Goal: Information Seeking & Learning: Learn about a topic

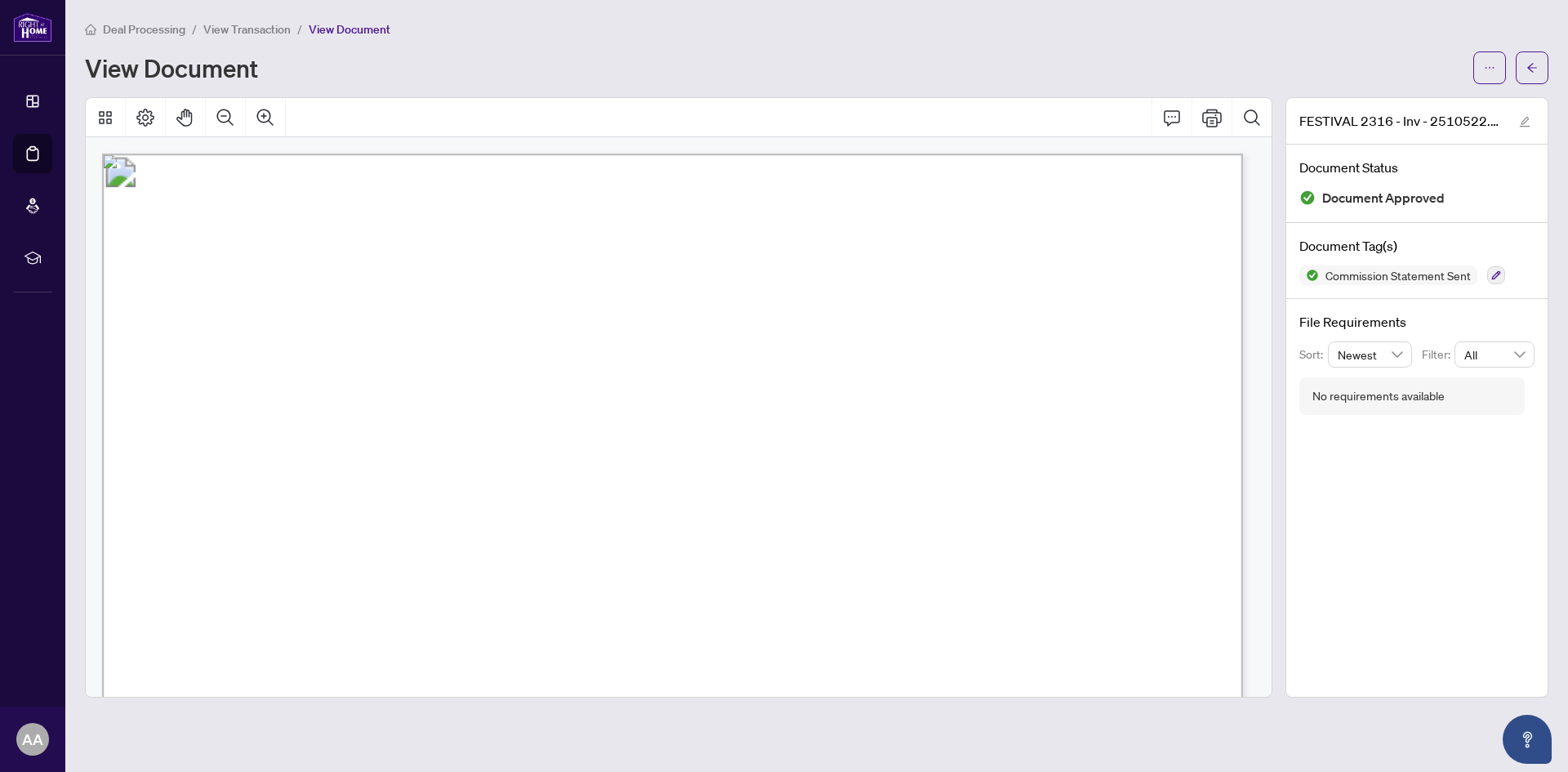
scroll to position [215, 0]
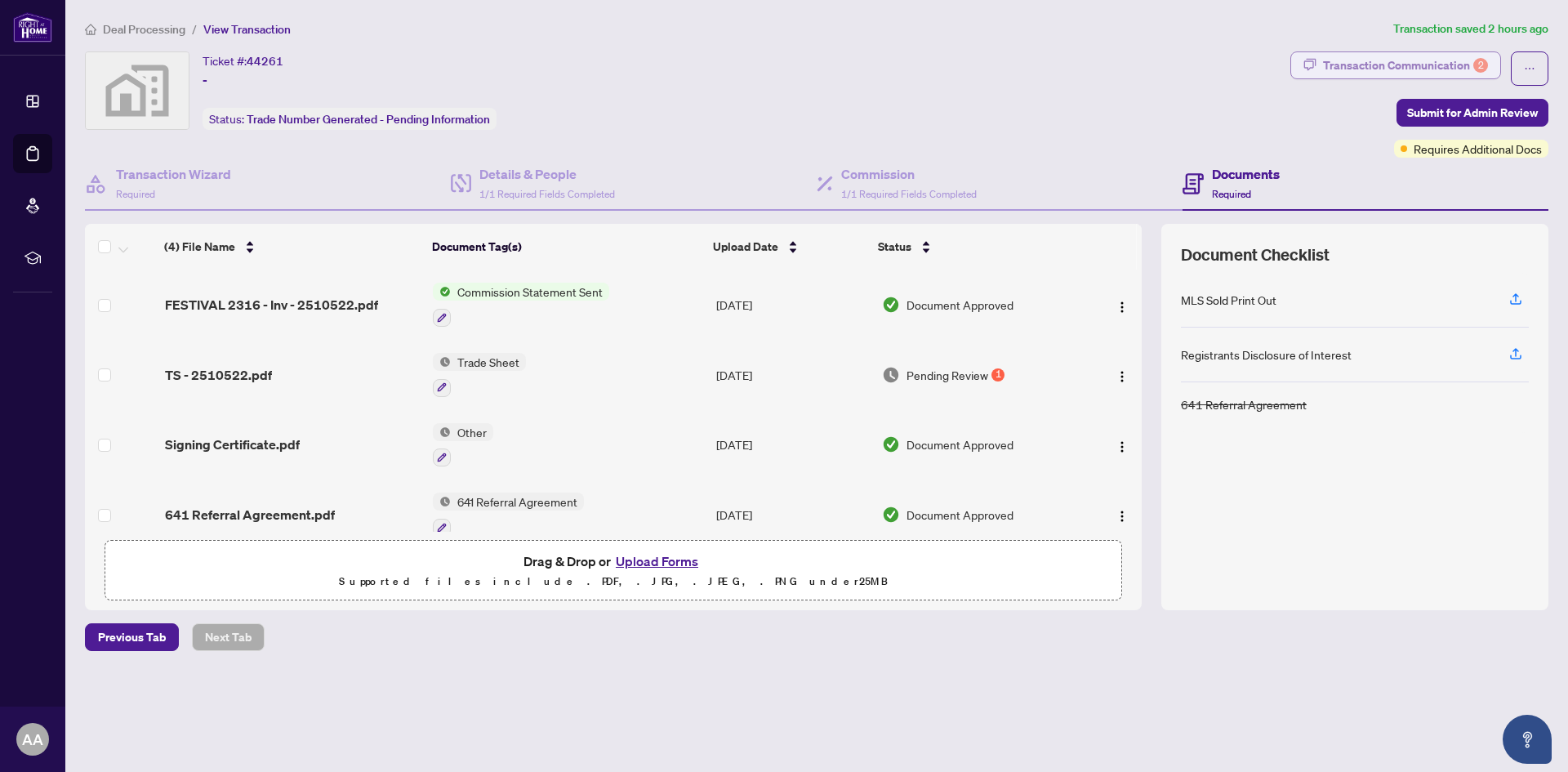
click at [1426, 67] on div "Transaction Communication 2" at bounding box center [1405, 65] width 165 height 26
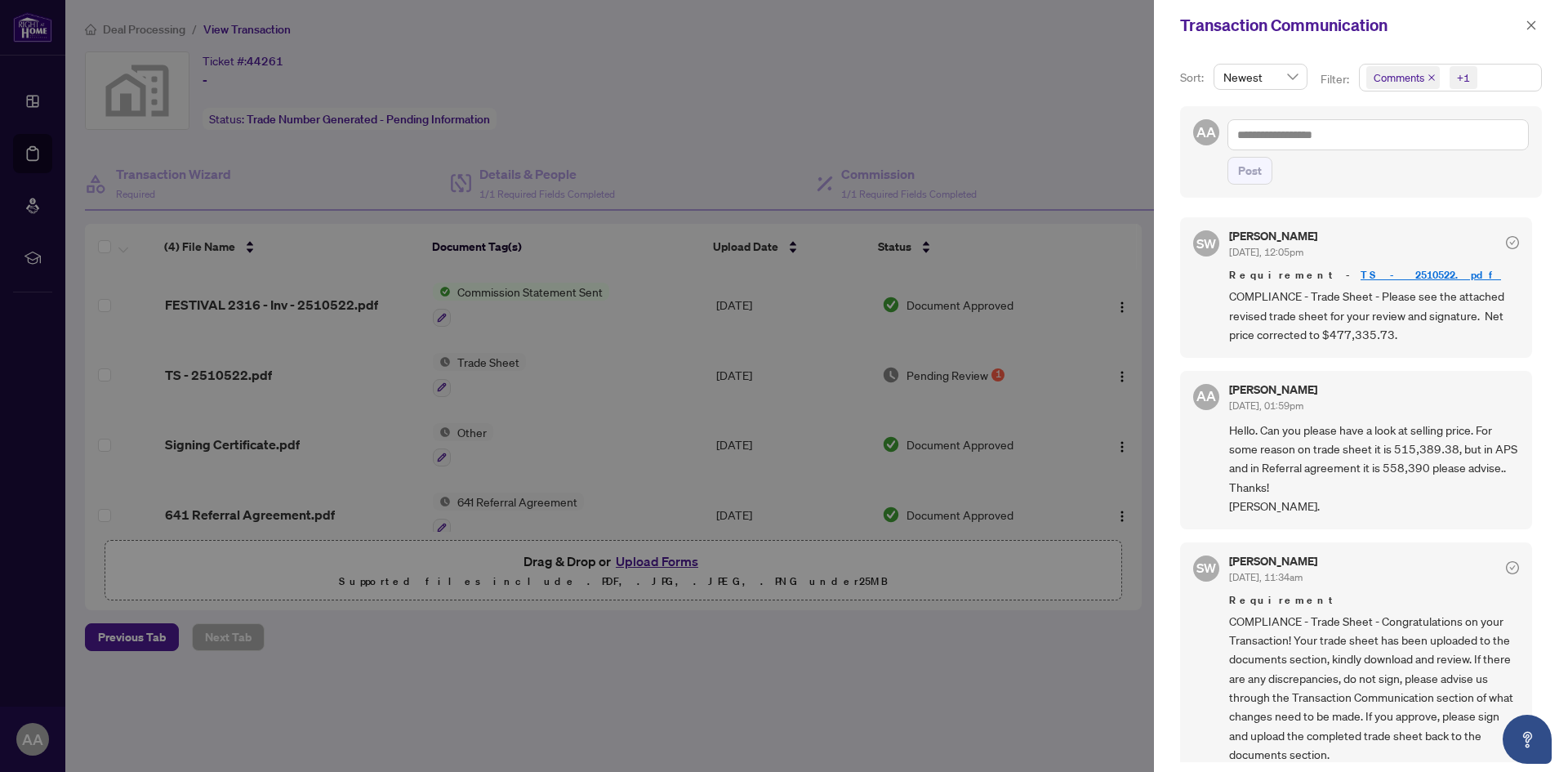
click at [267, 305] on div at bounding box center [784, 386] width 1568 height 772
click at [486, 295] on div at bounding box center [784, 386] width 1568 height 772
click at [1530, 23] on icon "close" at bounding box center [1531, 24] width 9 height 9
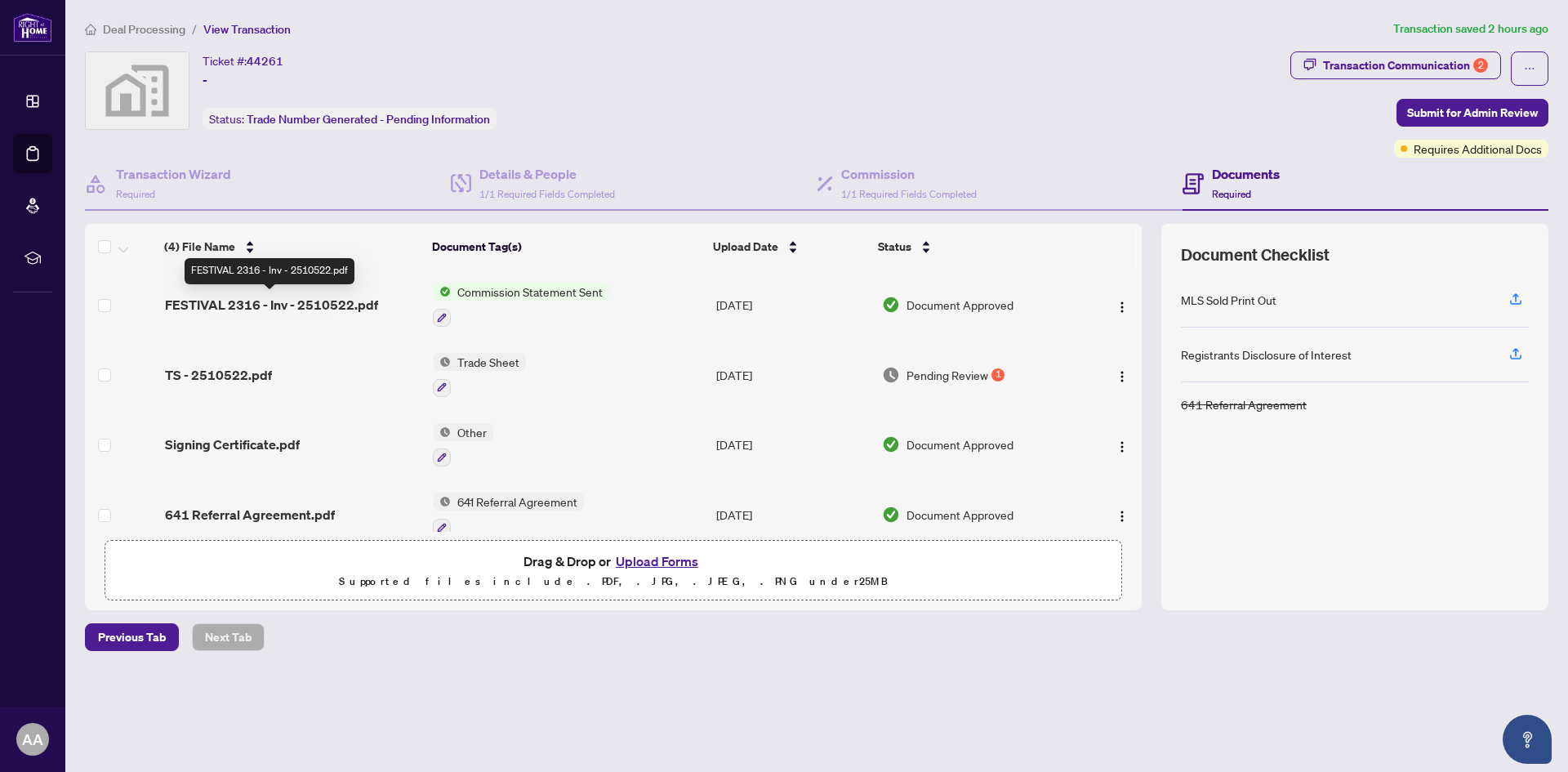
click at [246, 306] on span "FESTIVAL 2316 - Inv - 2510522.pdf" at bounding box center [272, 305] width 213 height 19
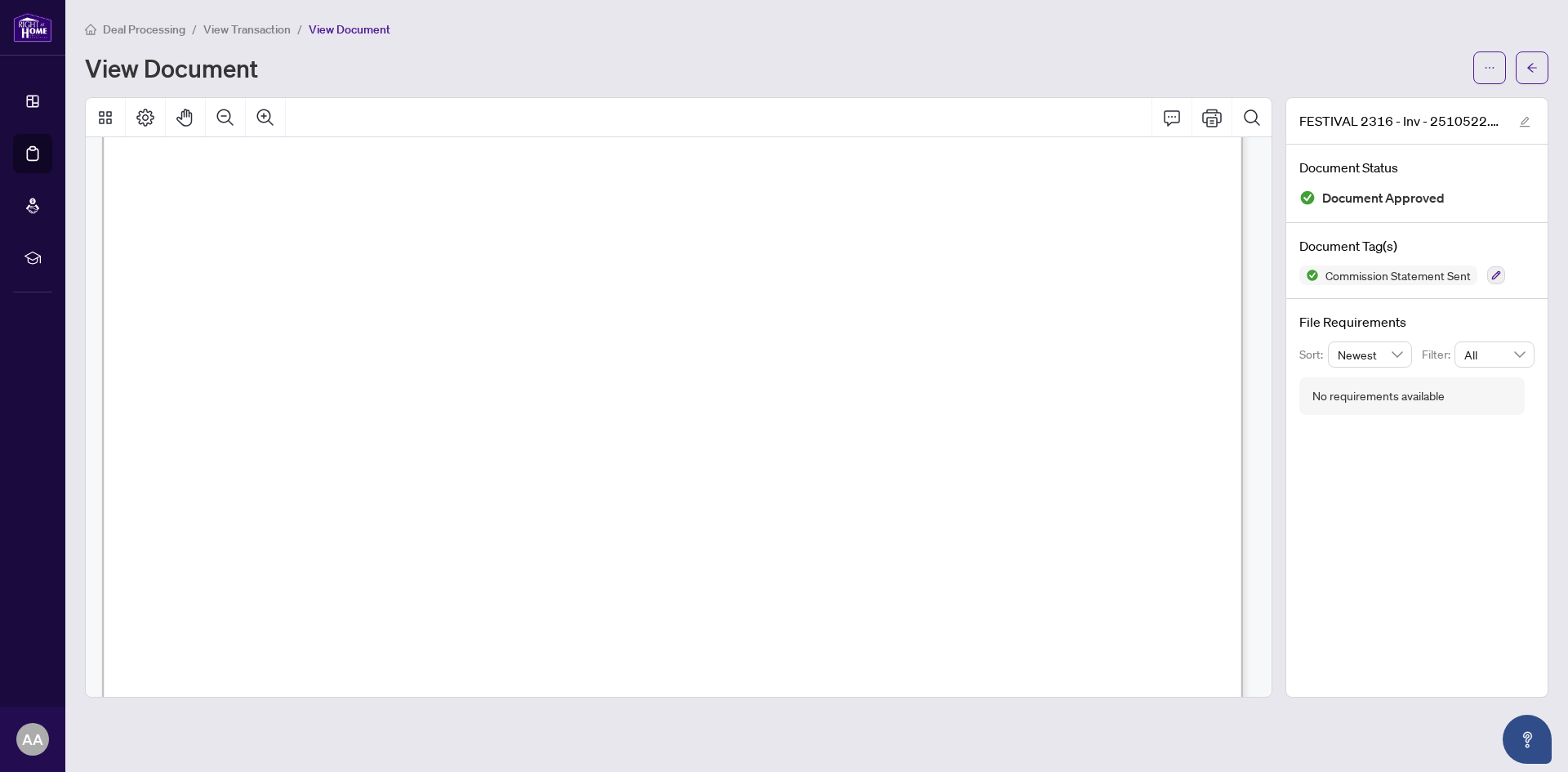
scroll to position [82, 0]
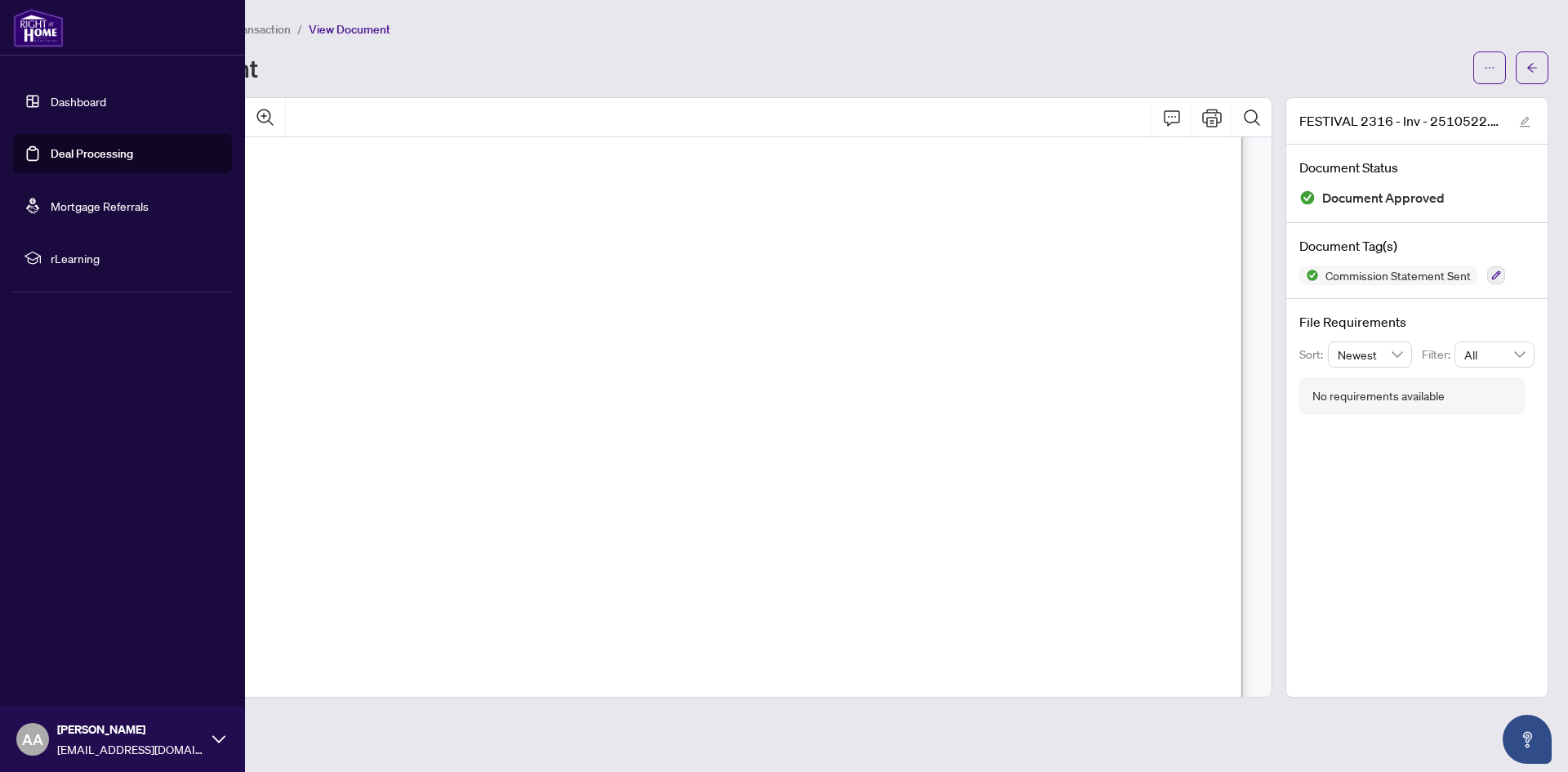
click at [64, 155] on link "Deal Processing" at bounding box center [91, 153] width 83 height 15
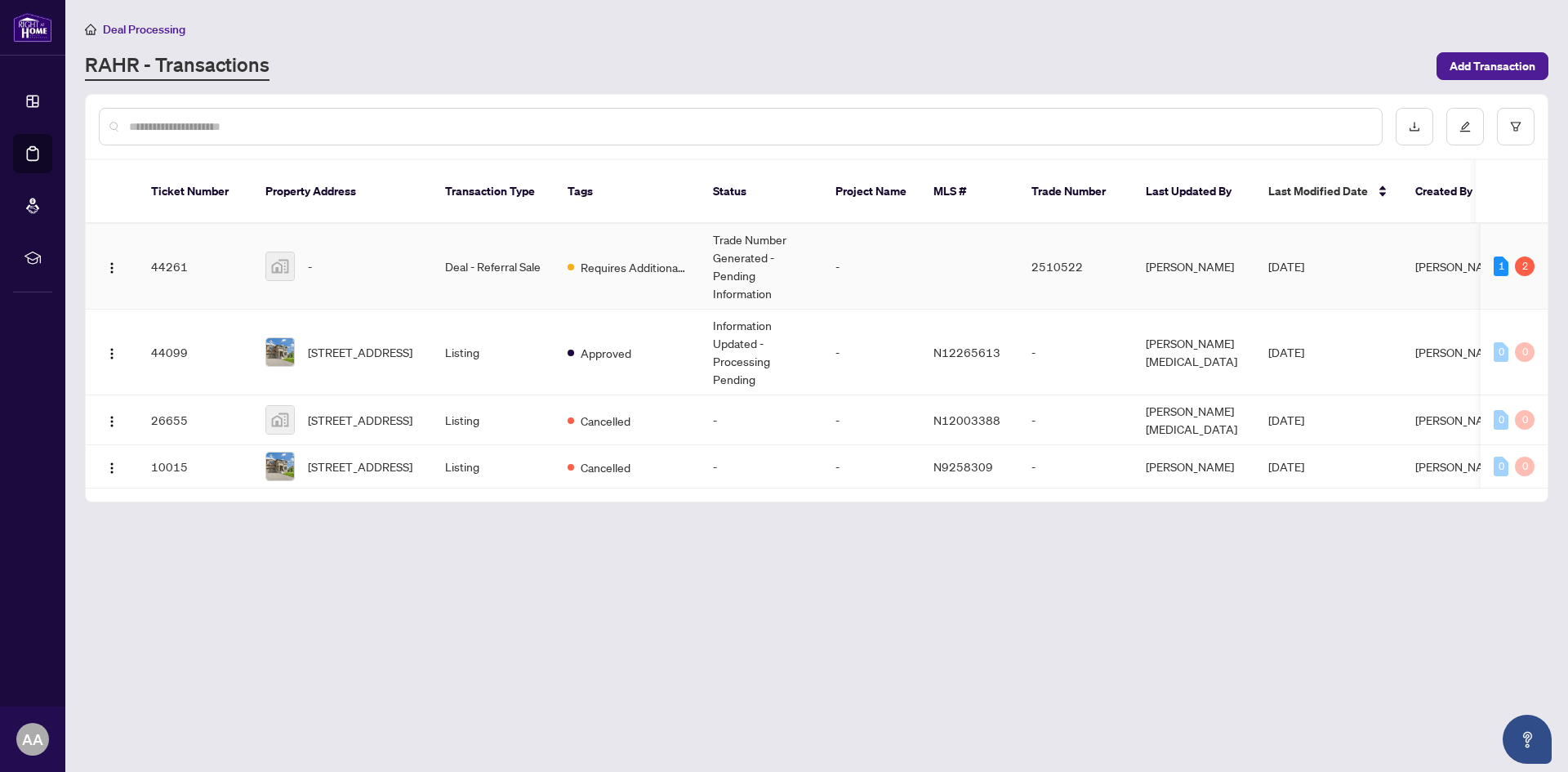
click at [1062, 252] on td "2510522" at bounding box center [1075, 267] width 114 height 86
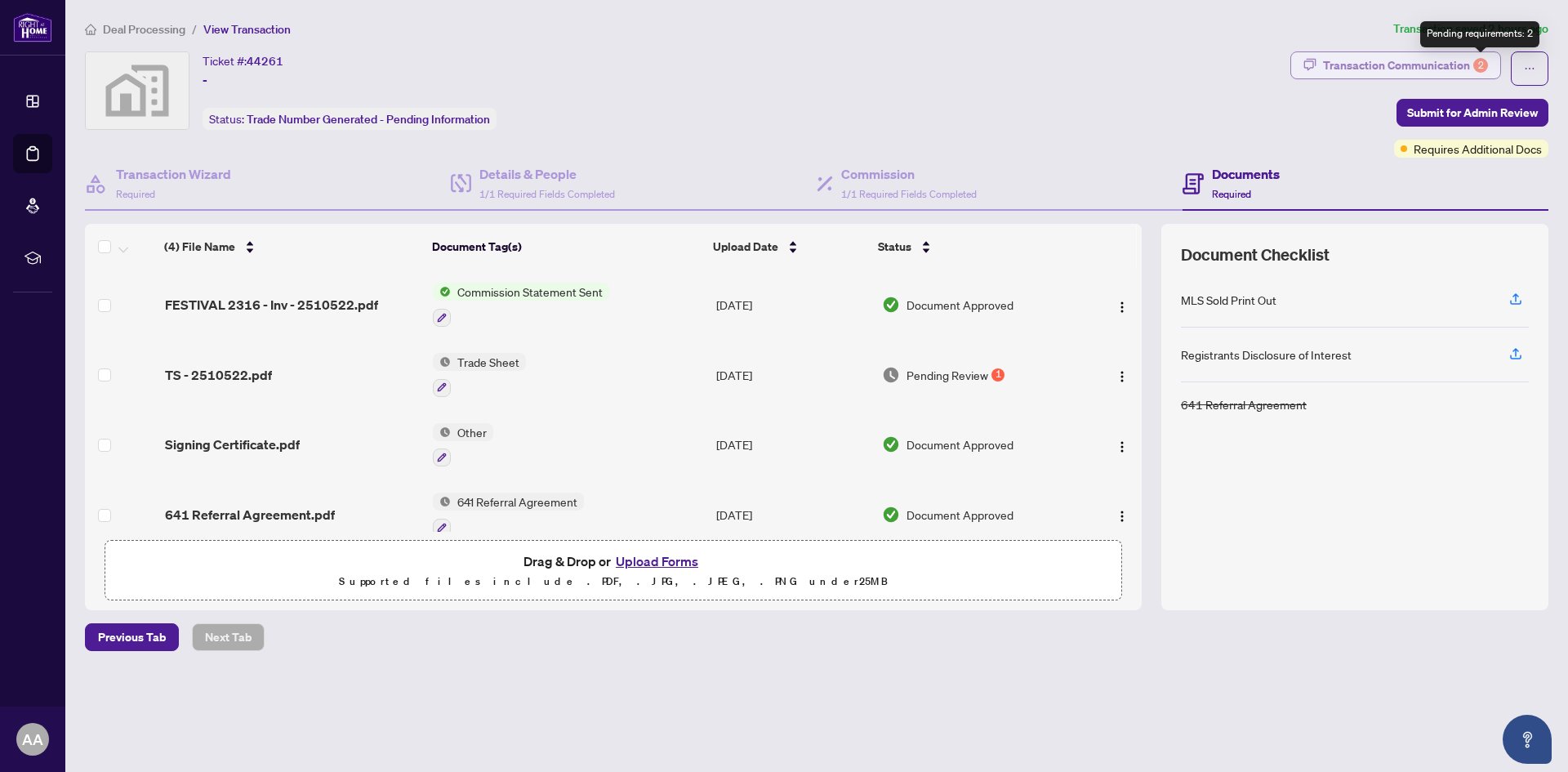
click at [1479, 63] on div "2" at bounding box center [1480, 65] width 15 height 15
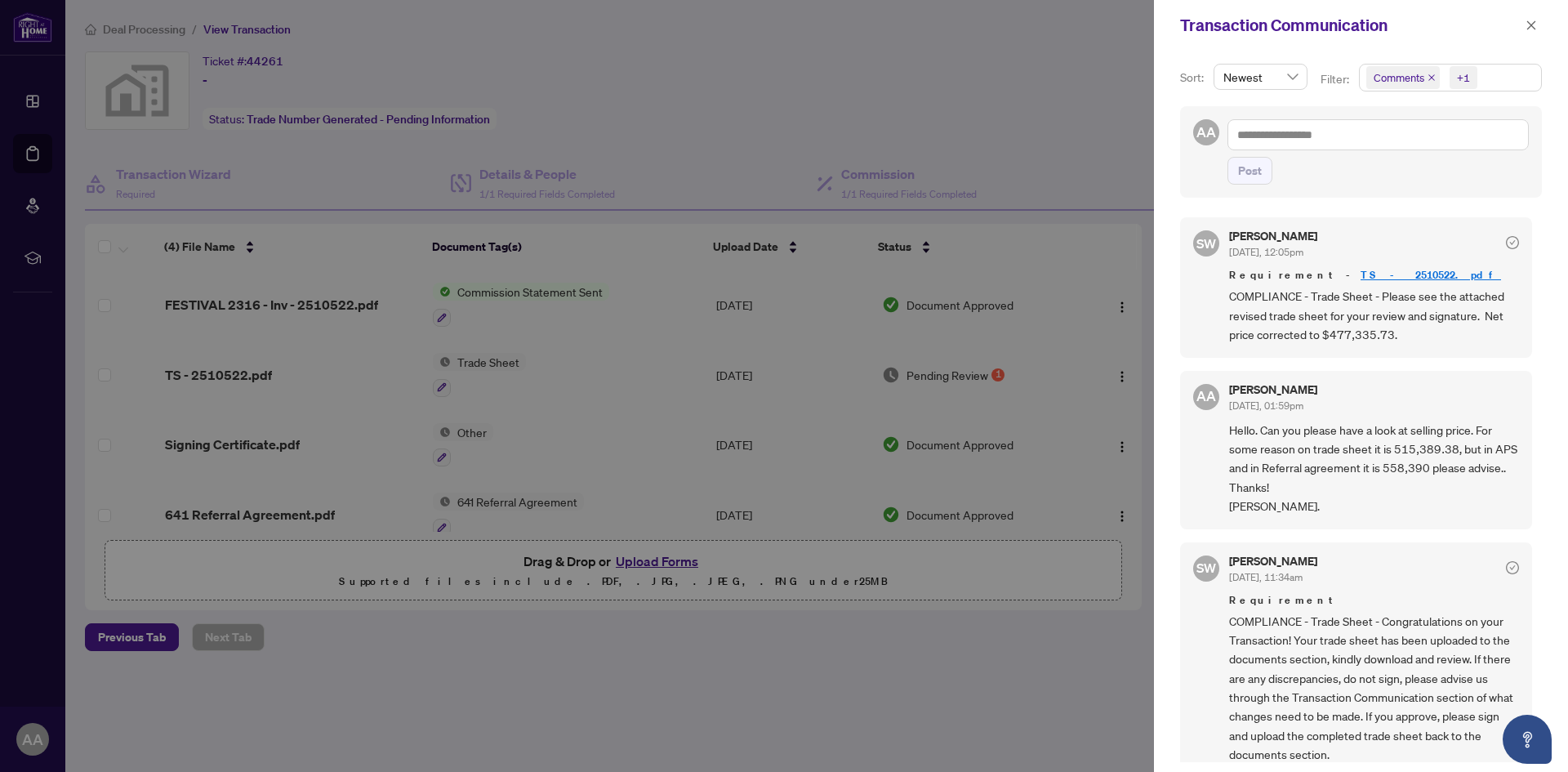
click at [1112, 374] on div at bounding box center [784, 386] width 1568 height 772
click at [1117, 374] on div at bounding box center [784, 386] width 1568 height 772
click at [1013, 89] on div at bounding box center [784, 386] width 1568 height 772
click at [1536, 25] on icon "close" at bounding box center [1532, 25] width 12 height 12
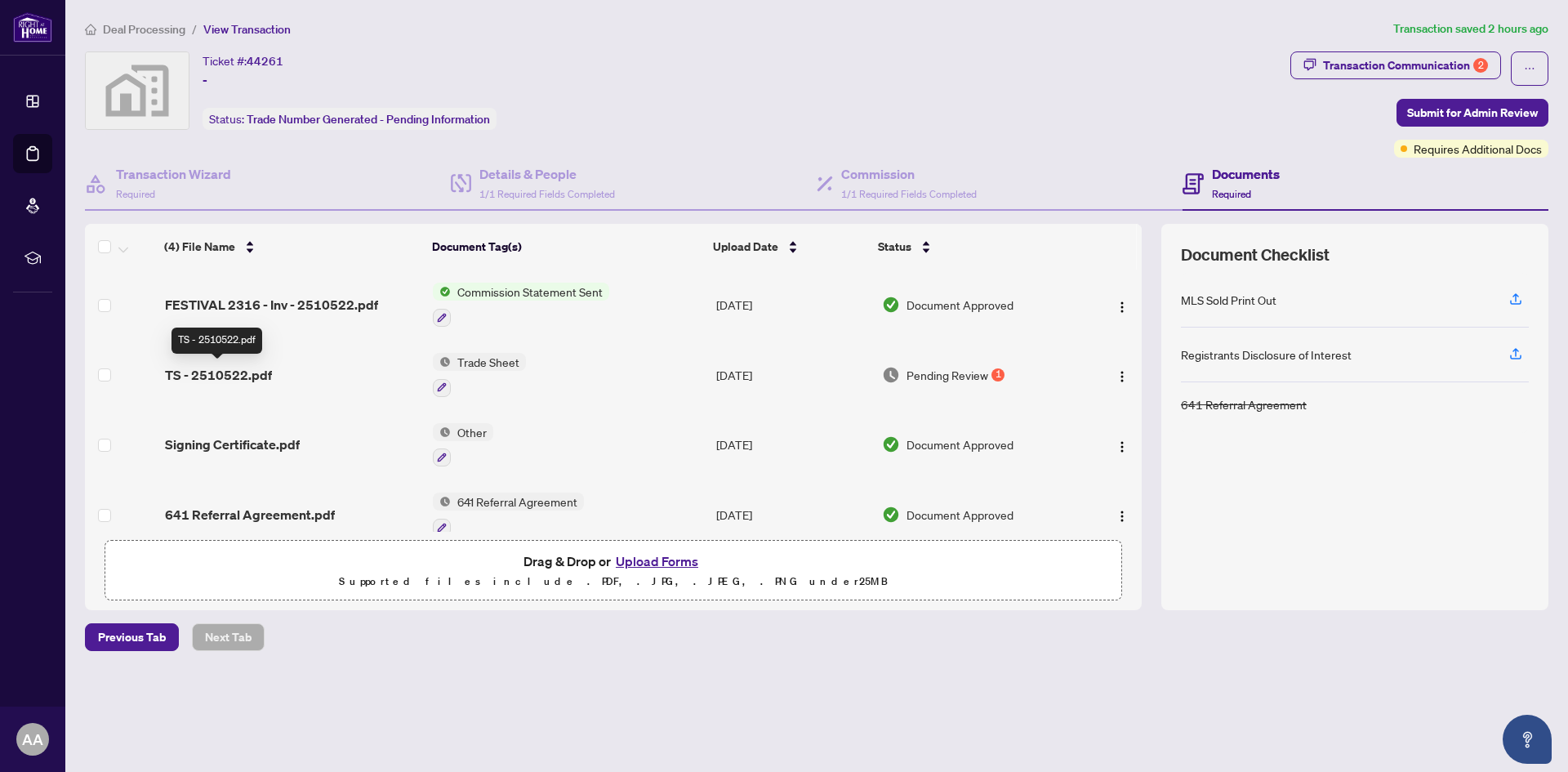
click at [246, 376] on span "TS - 2510522.pdf" at bounding box center [219, 375] width 107 height 19
click at [252, 442] on span "Signing Certificate.pdf" at bounding box center [233, 444] width 134 height 19
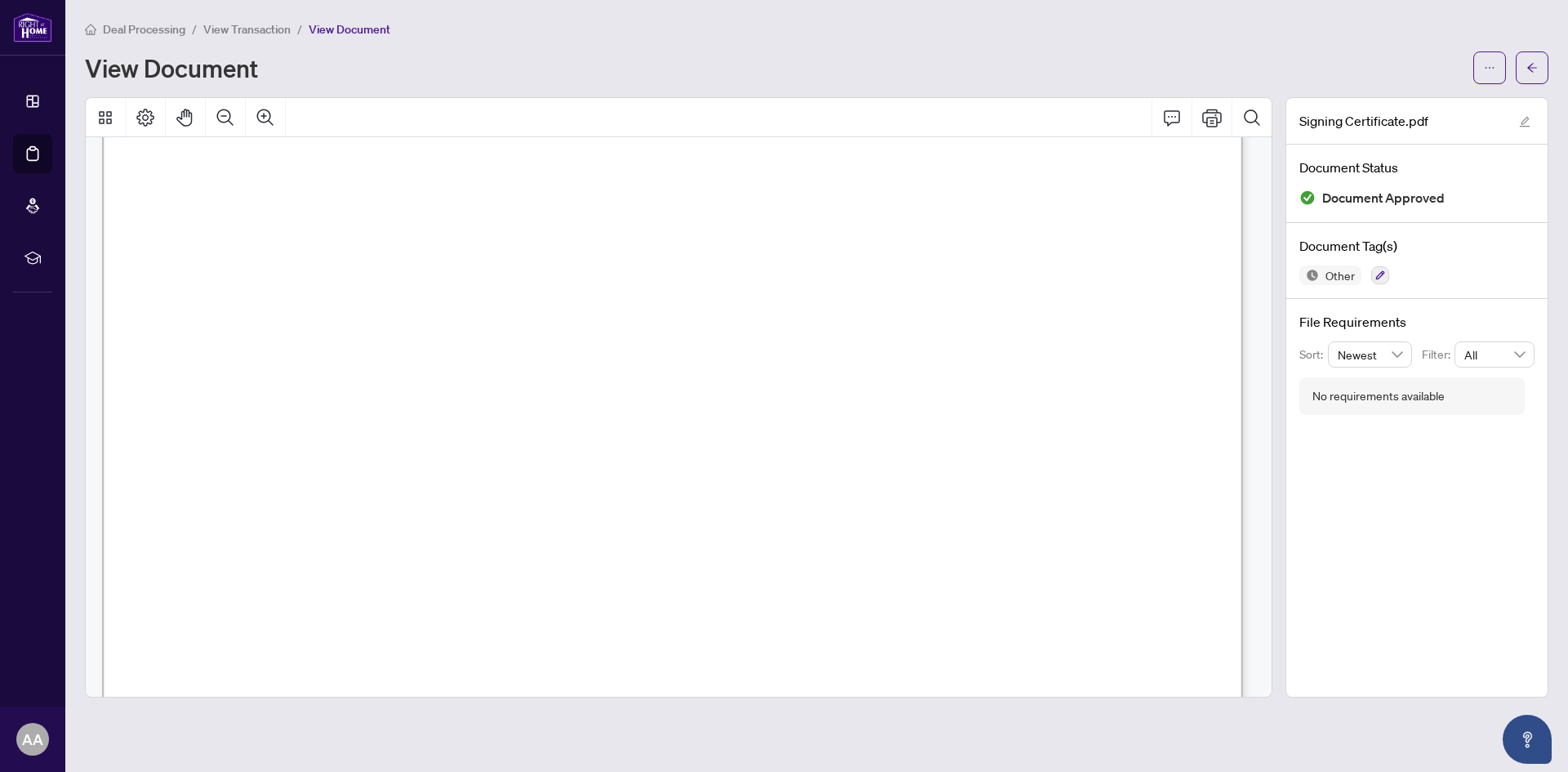
scroll to position [327, 0]
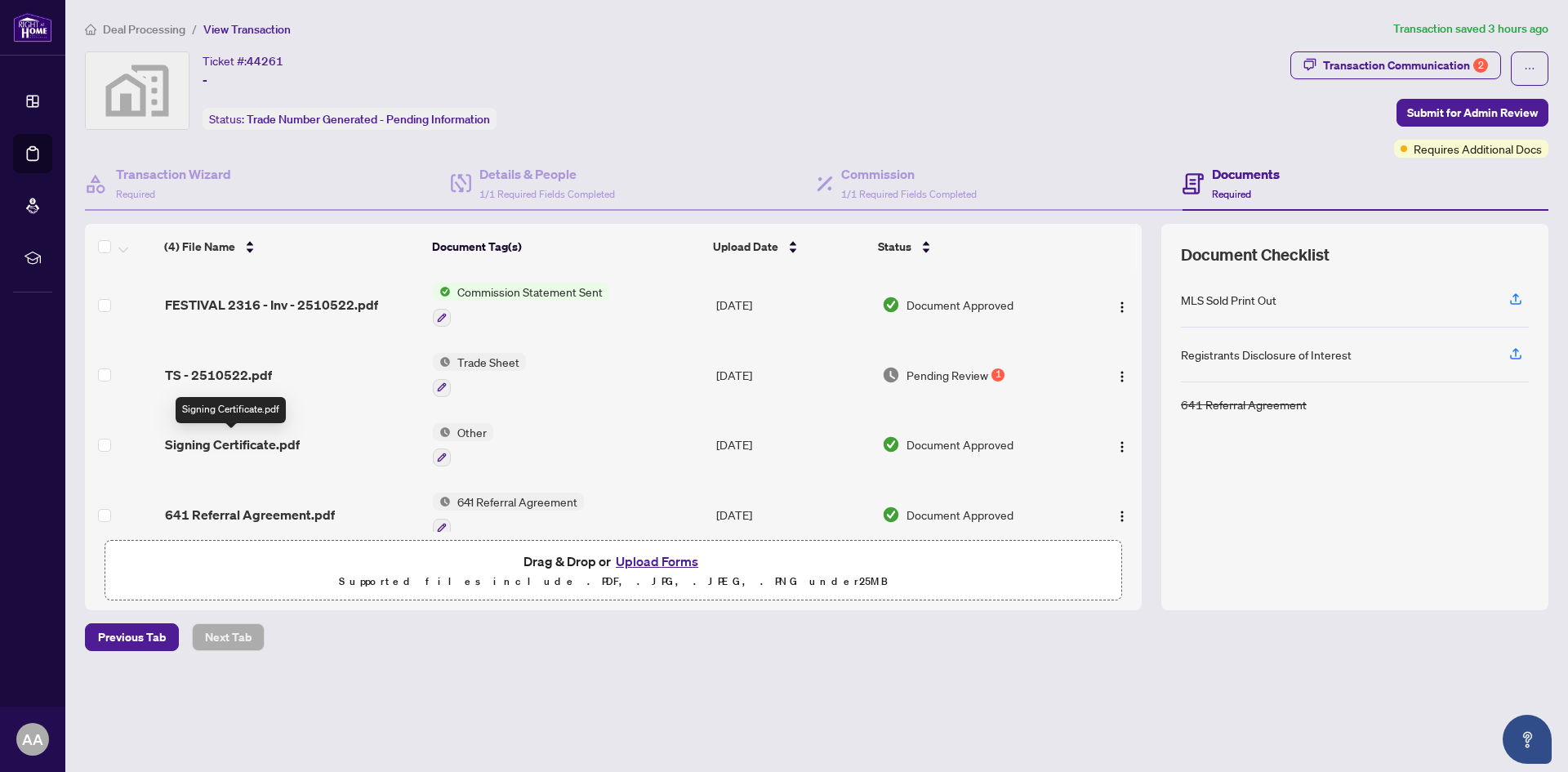
click at [231, 443] on span "Signing Certificate.pdf" at bounding box center [233, 444] width 134 height 19
click at [283, 513] on span "641 Referral Agreement.pdf" at bounding box center [250, 515] width 170 height 19
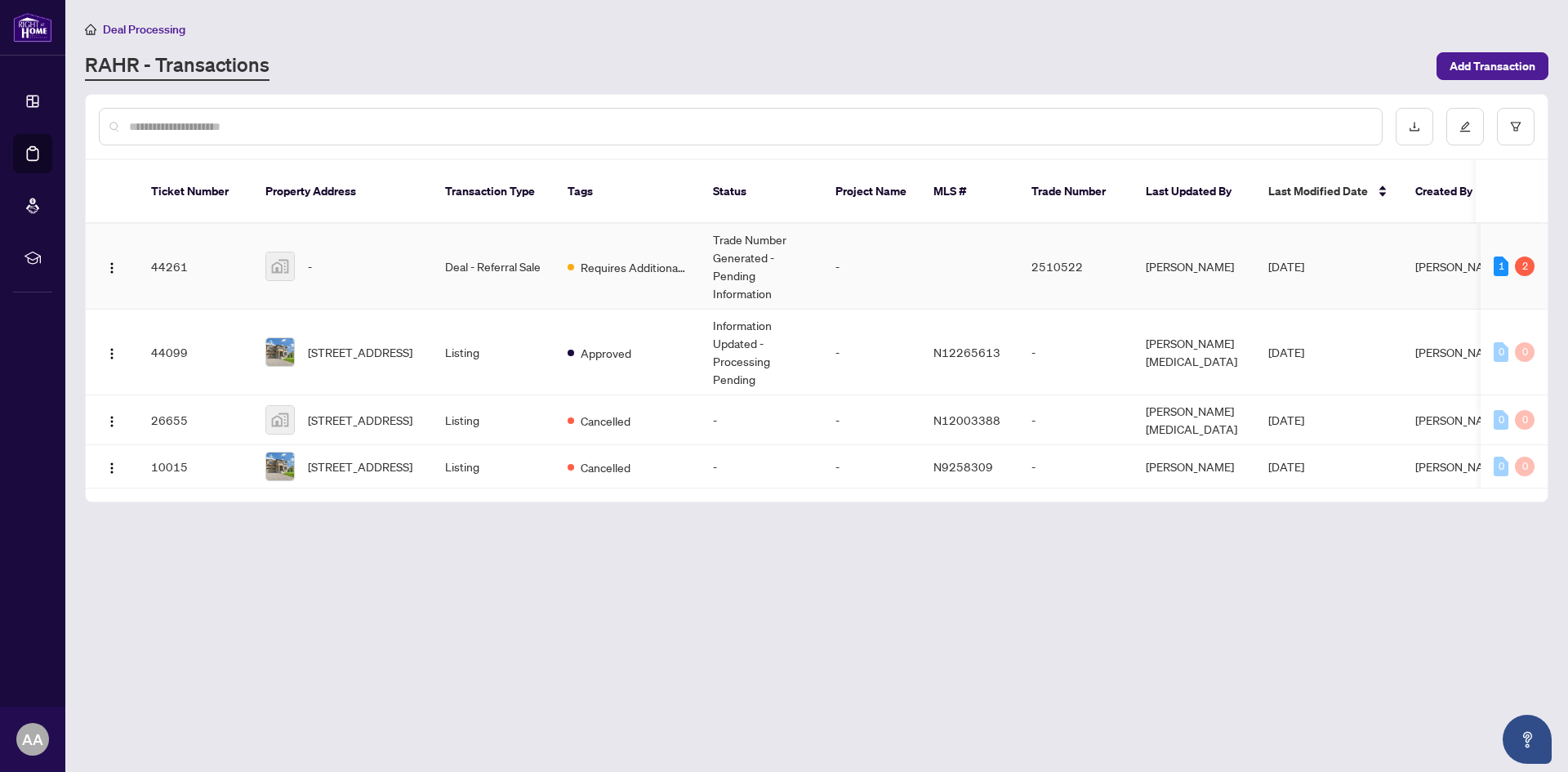
click at [1066, 246] on td "2510522" at bounding box center [1075, 267] width 114 height 86
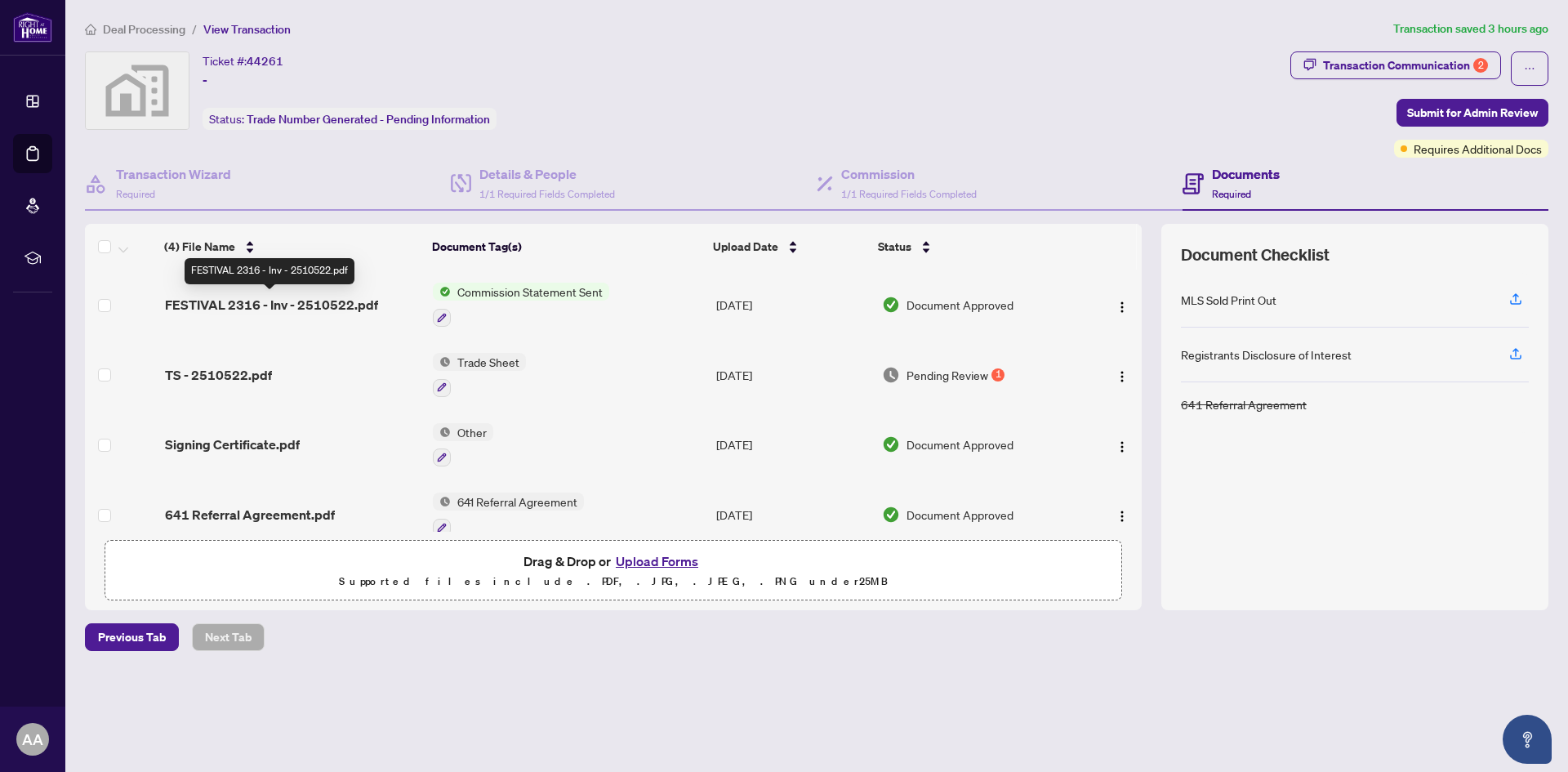
click at [344, 302] on span "FESTIVAL 2316 - Inv - 2510522.pdf" at bounding box center [272, 305] width 213 height 19
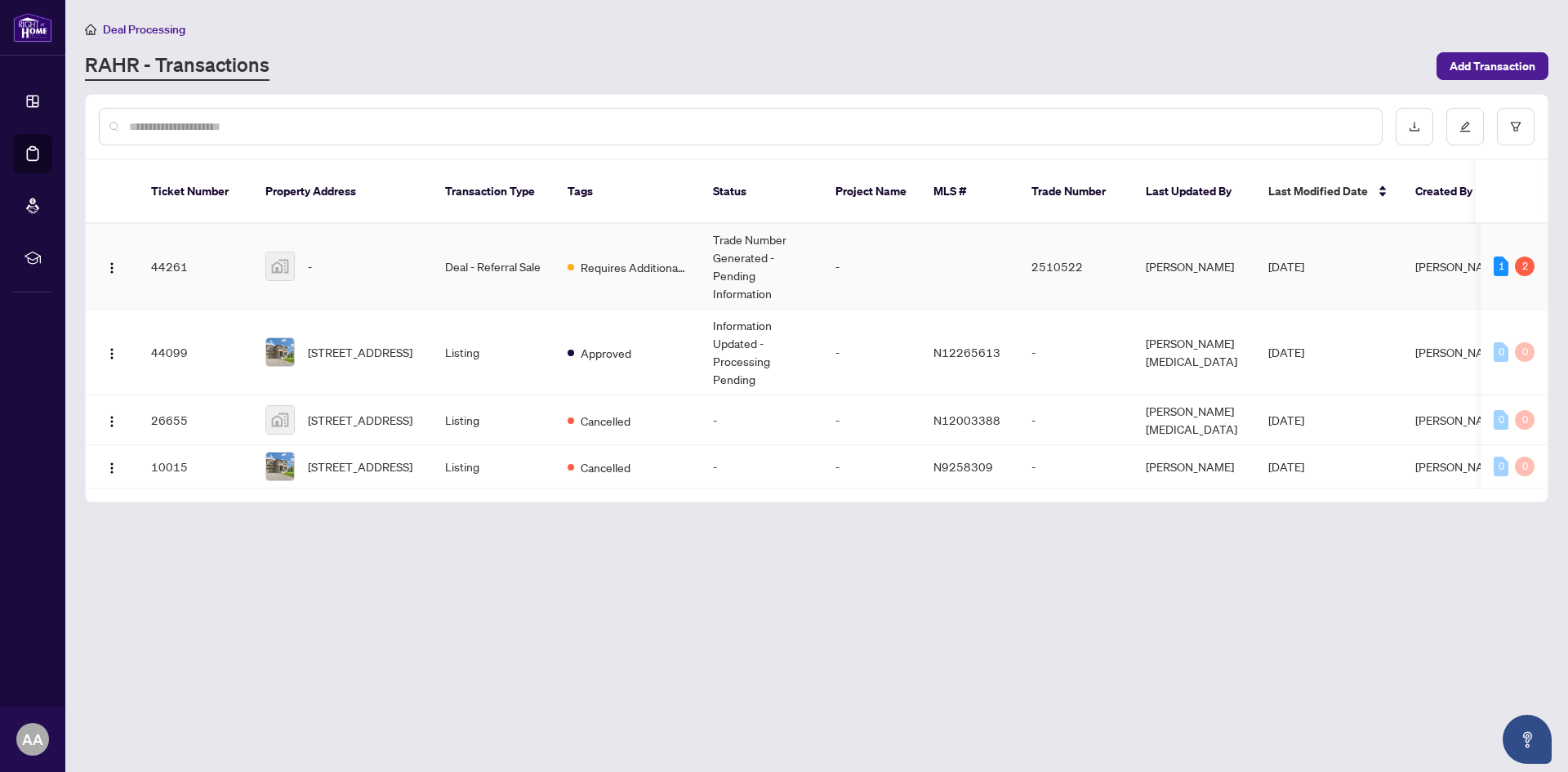
click at [427, 246] on td "-" at bounding box center [342, 267] width 180 height 86
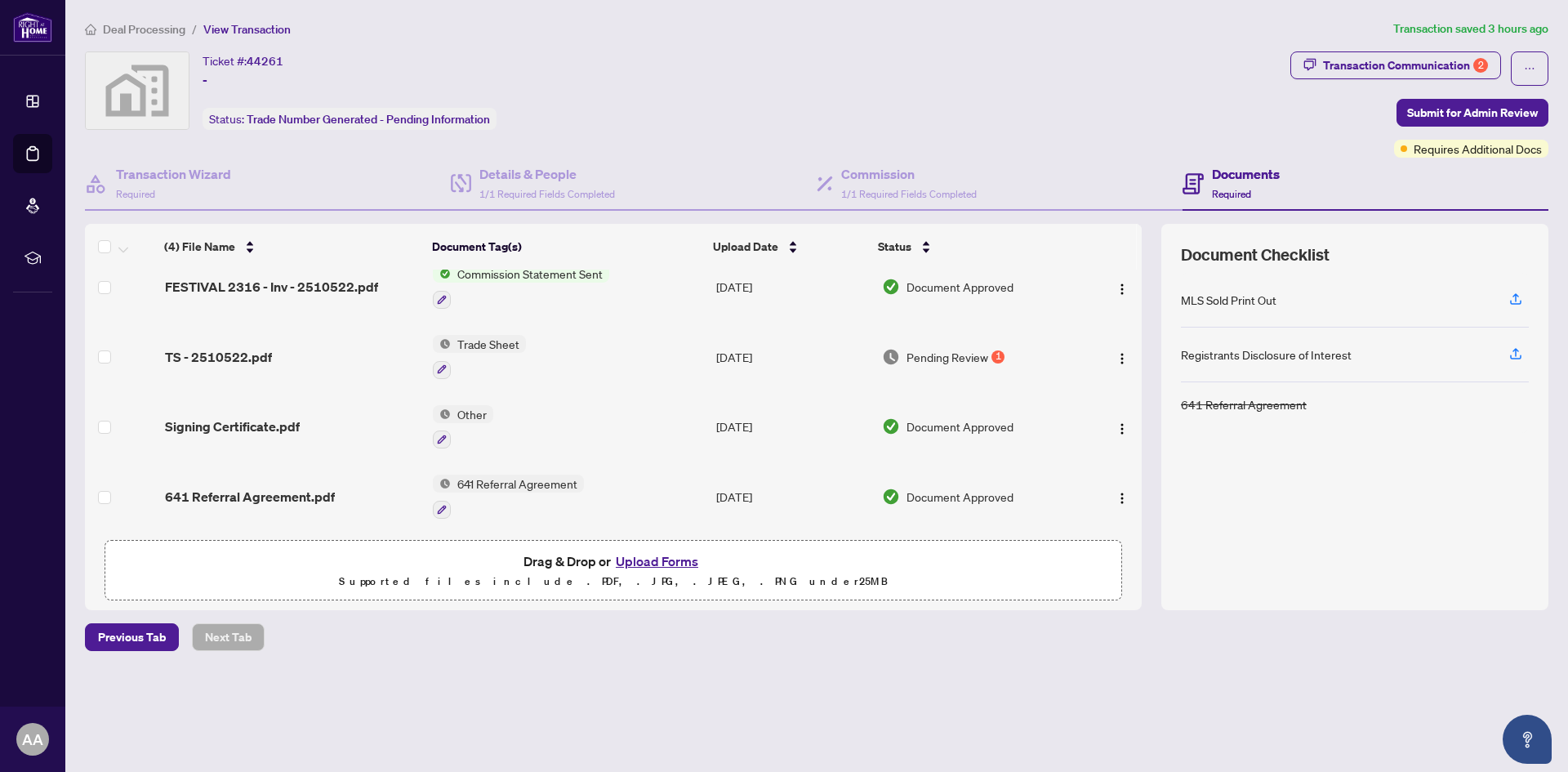
scroll to position [22, 0]
click at [484, 475] on span "641 Referral Agreement" at bounding box center [517, 483] width 133 height 18
click at [519, 484] on span "641 Referral Agreement" at bounding box center [517, 483] width 133 height 18
click at [249, 492] on span "641 Referral Agreement.pdf" at bounding box center [250, 496] width 170 height 19
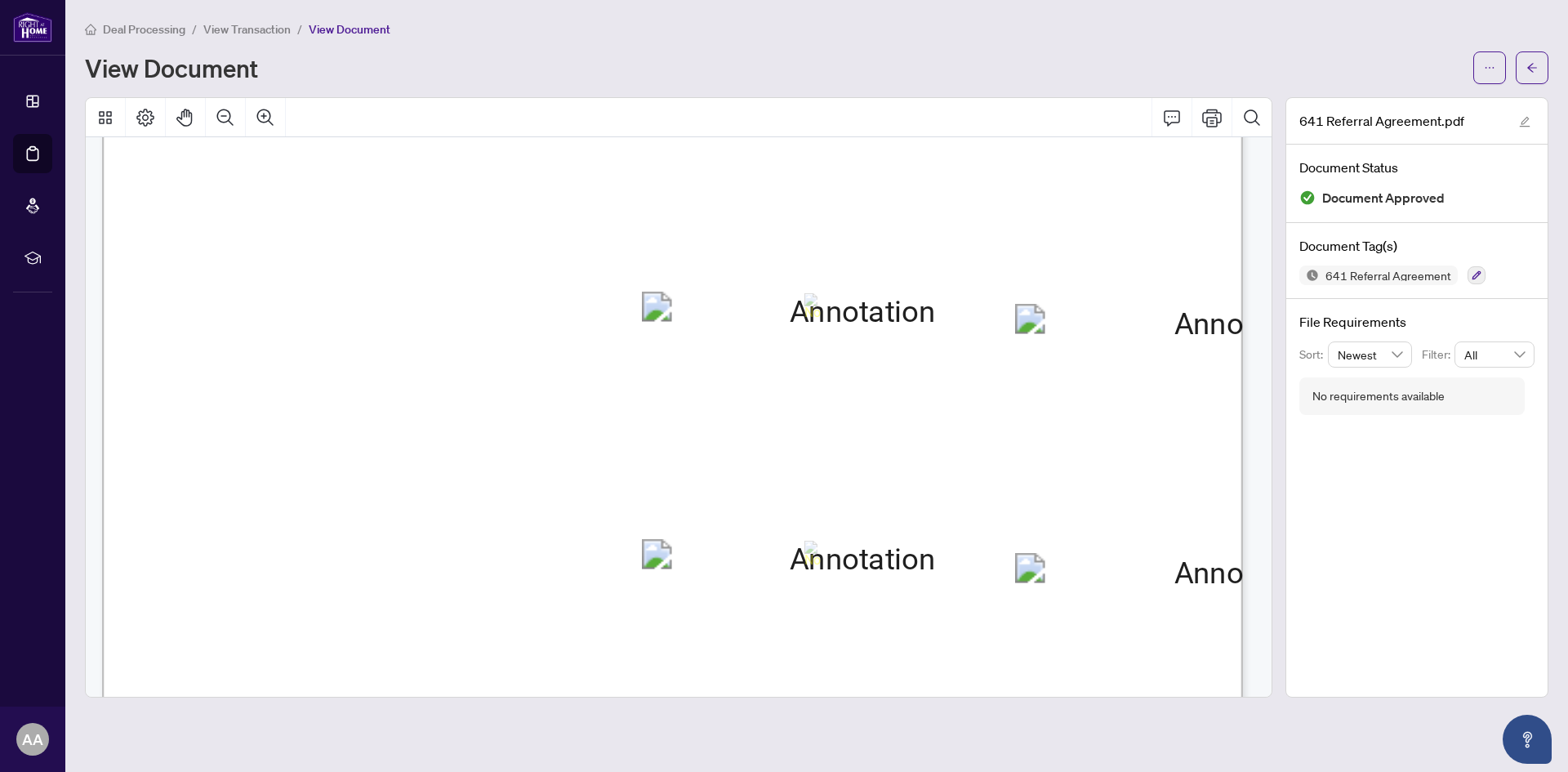
scroll to position [899, 0]
click at [552, 503] on span "558,390.00" at bounding box center [503, 504] width 98 height 18
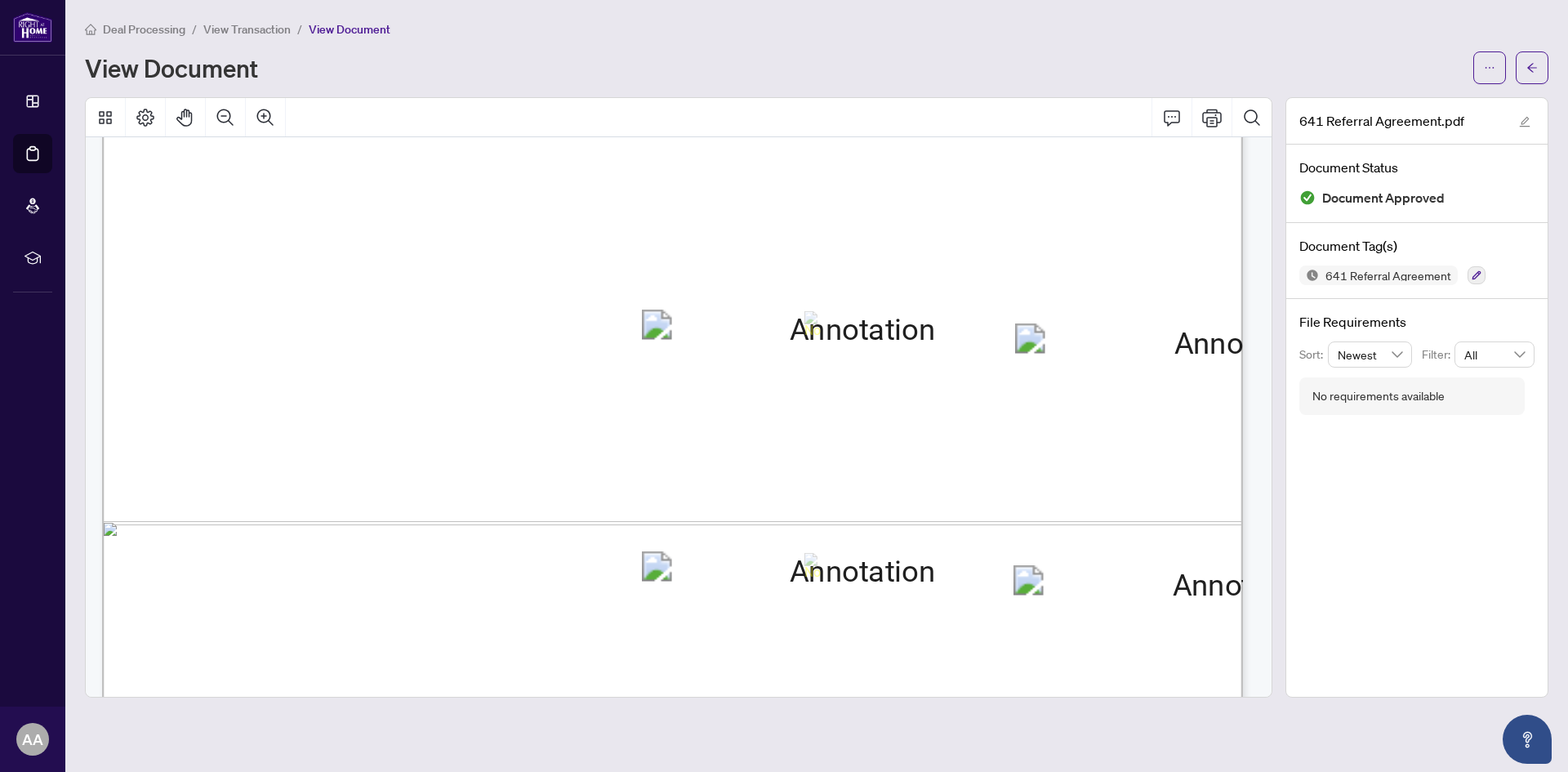
scroll to position [950, 0]
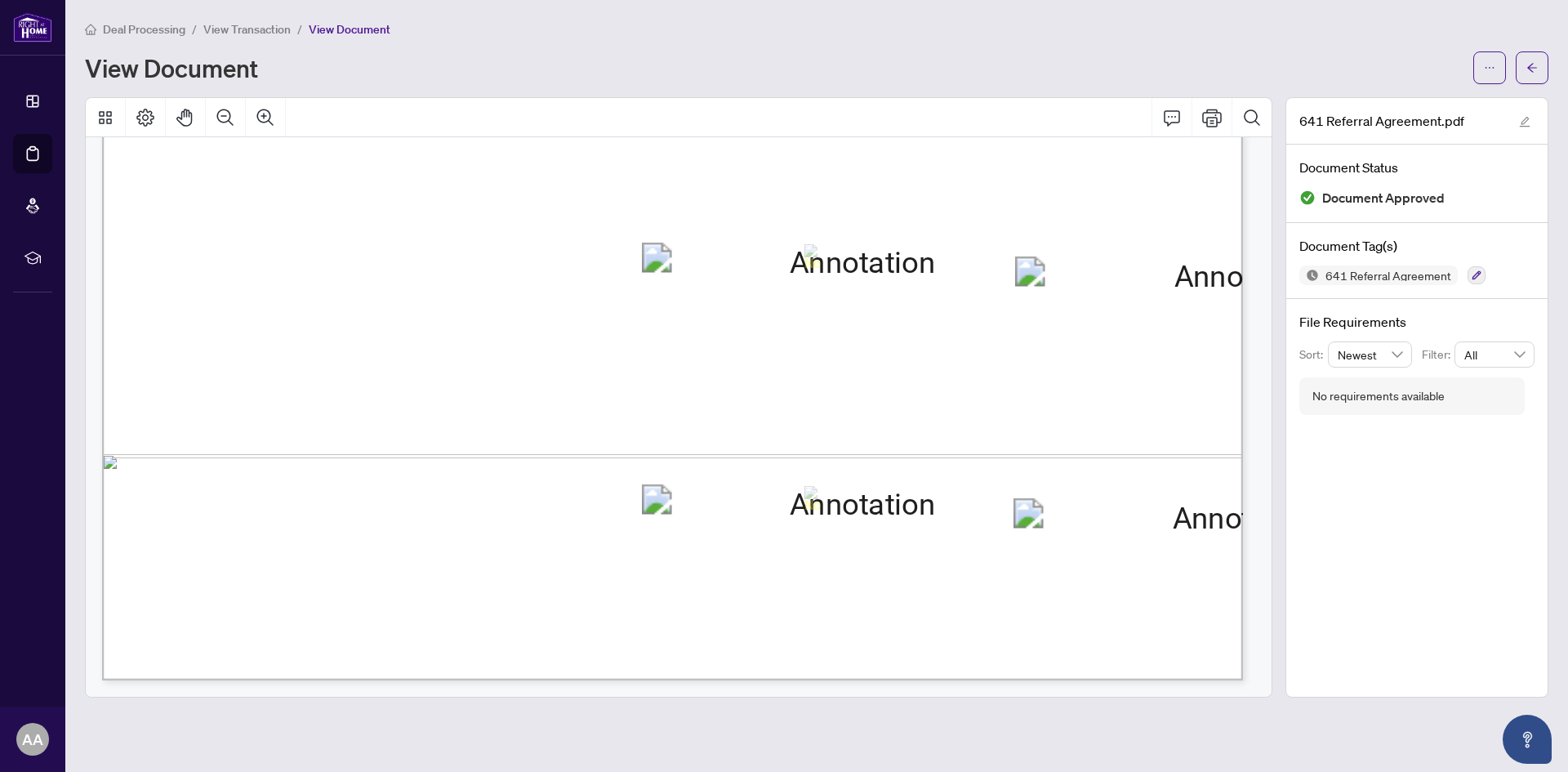
drag, startPoint x: 453, startPoint y: 450, endPoint x: 537, endPoint y: 448, distance: 84.0
click at [537, 448] on span "558,390.00" at bounding box center [503, 453] width 98 height 18
click at [800, 731] on main "Deal Processing / View Transaction / View Document View Document 641 Referral A…" at bounding box center [817, 386] width 1503 height 772
drag, startPoint x: 440, startPoint y: 479, endPoint x: 692, endPoint y: 476, distance: 252.0
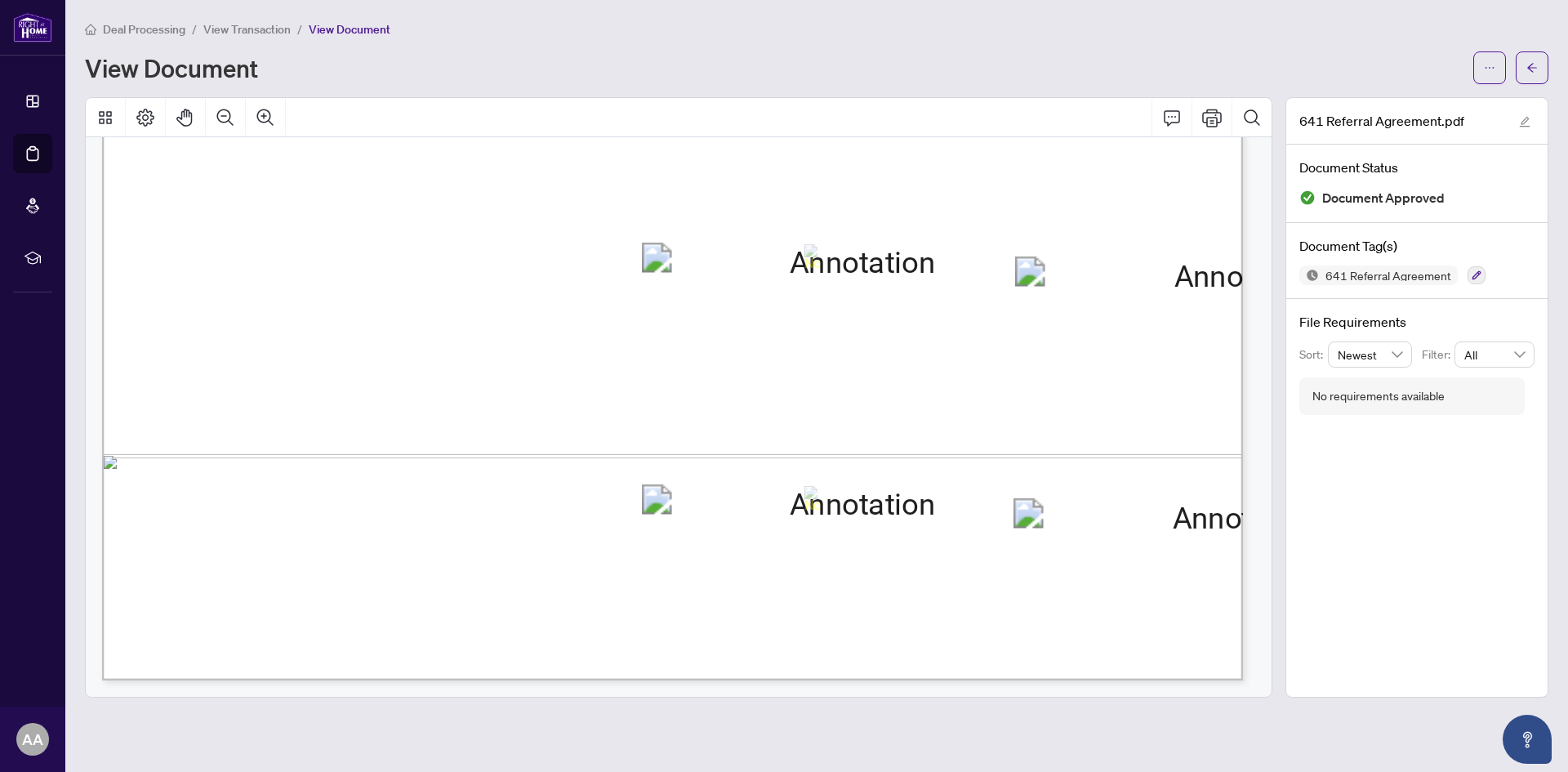
click at [692, 476] on span "2% of (Sale Price net HST) Plus HST paid as Payment Schedule" at bounding box center [735, 484] width 592 height 18
drag, startPoint x: 455, startPoint y: 453, endPoint x: 522, endPoint y: 450, distance: 67.1
click at [522, 450] on span "558,390.00" at bounding box center [503, 453] width 98 height 18
